Goal: Task Accomplishment & Management: Manage account settings

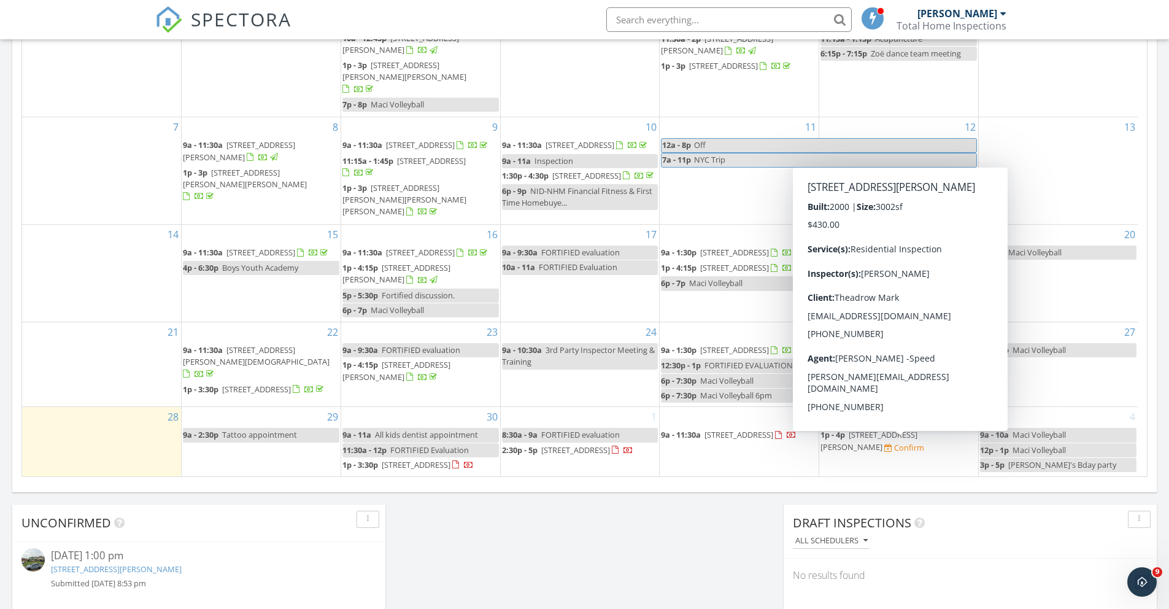
click at [878, 446] on span "2929 Hudson st, New Orleans 70114" at bounding box center [868, 440] width 97 height 23
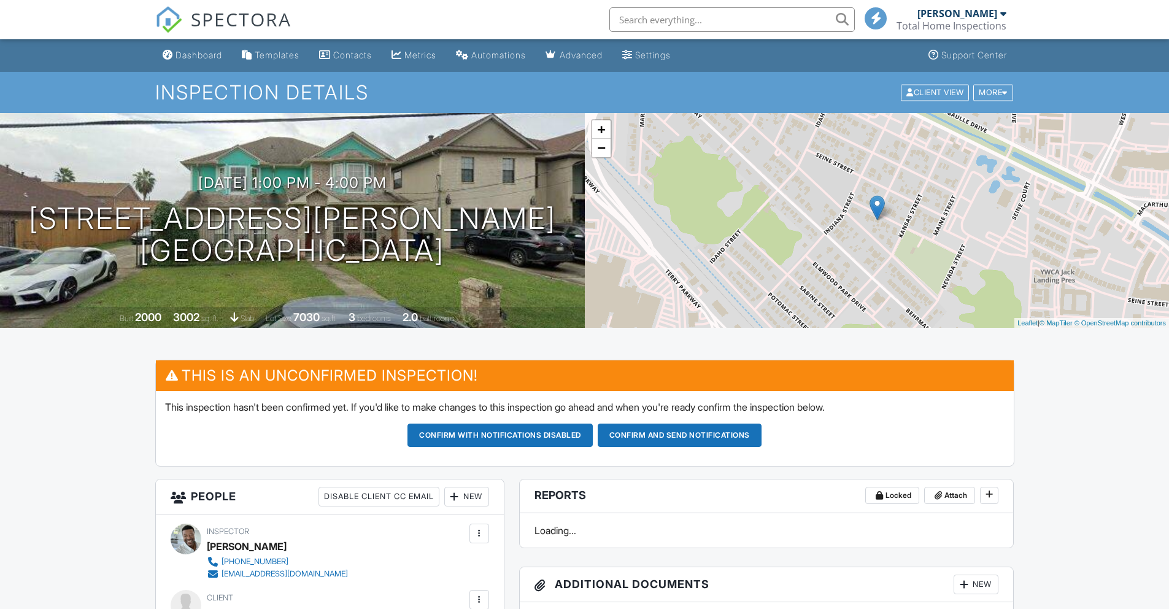
click at [673, 428] on button "Confirm and send notifications" at bounding box center [680, 434] width 164 height 23
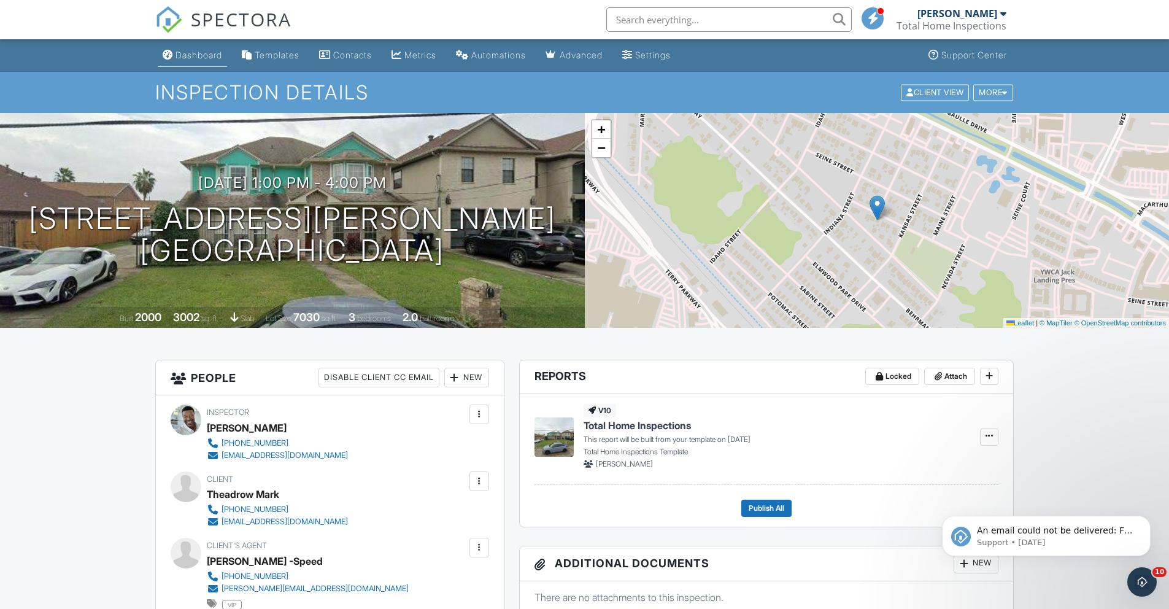
click at [194, 55] on div "Dashboard" at bounding box center [198, 55] width 47 height 10
